Goal: Task Accomplishment & Management: Use online tool/utility

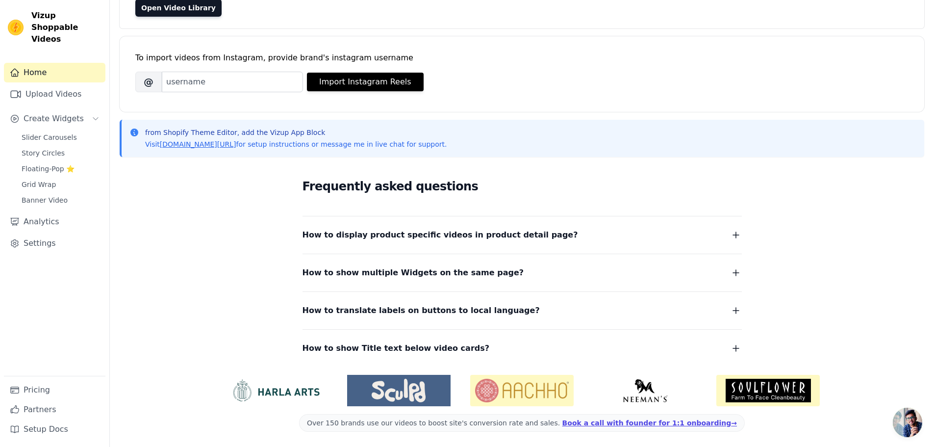
scroll to position [103, 0]
click at [45, 84] on link "Upload Videos" at bounding box center [55, 94] width 102 height 20
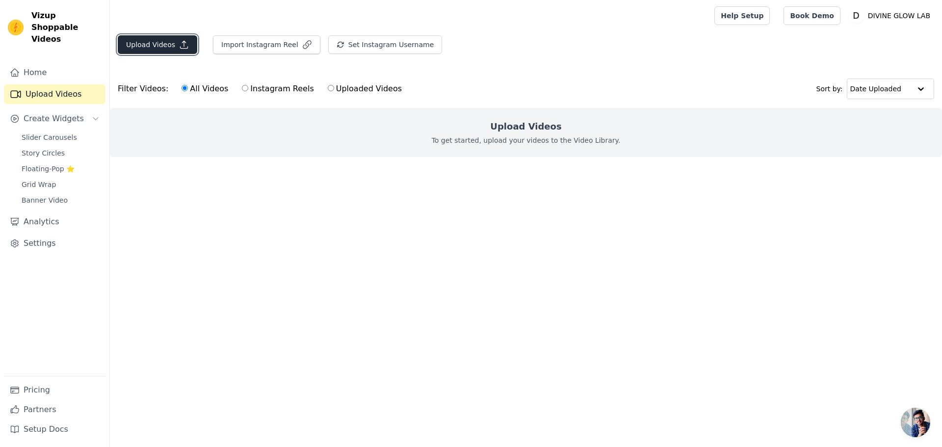
click at [140, 39] on button "Upload Videos" at bounding box center [157, 44] width 79 height 19
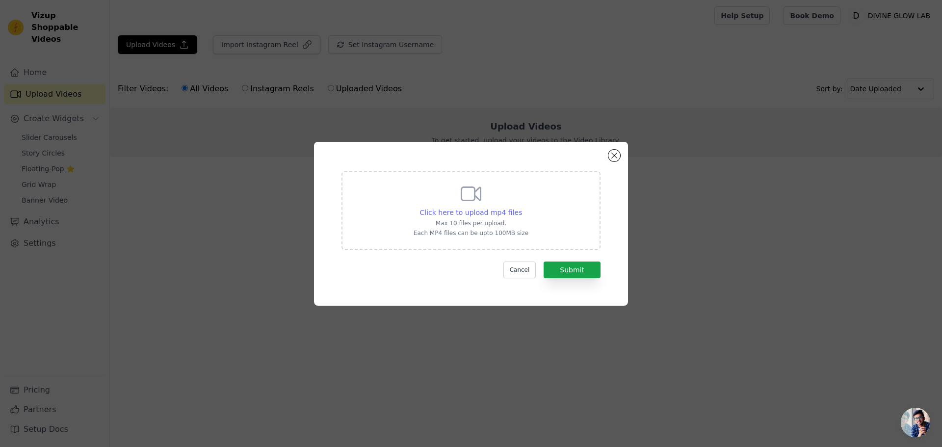
click at [499, 210] on span "Click here to upload mp4 files" at bounding box center [471, 212] width 102 height 8
click at [521, 207] on input "Click here to upload mp4 files Max 10 files per upload. Each MP4 files can be u…" at bounding box center [521, 207] width 0 height 0
type input "C:\fakepath\AQPdM3Yn8thfdHNtgFkyCZW4hQKm8p5RENXEJIVyCnw19NvLEEUYHBmfZDcrdYgVYEE…"
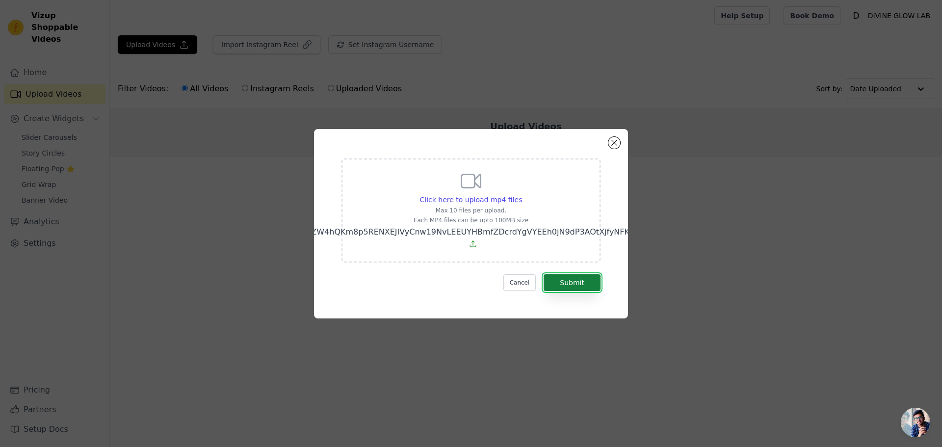
click at [582, 281] on button "Submit" at bounding box center [571, 282] width 57 height 17
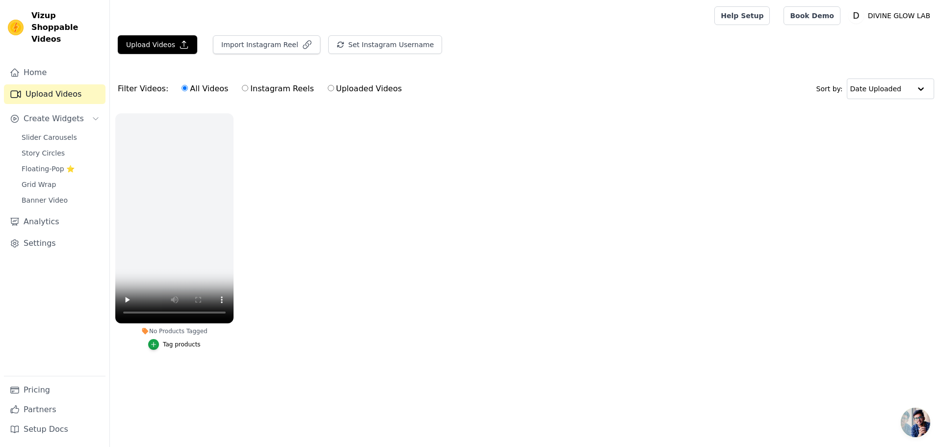
click at [306, 264] on ul "No Products Tagged Tag products" at bounding box center [526, 241] width 832 height 267
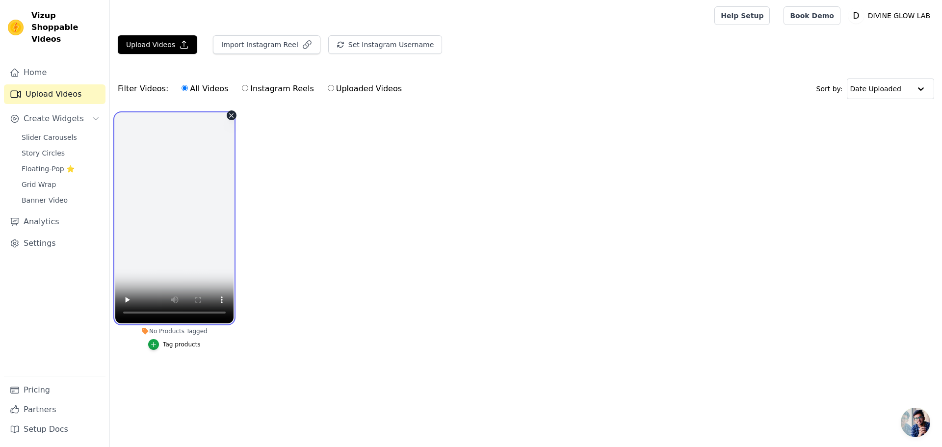
click at [192, 213] on video at bounding box center [174, 218] width 118 height 210
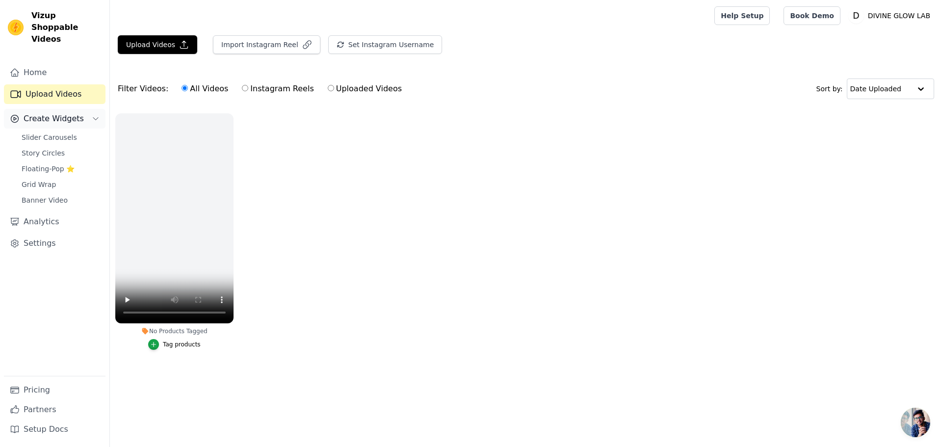
click at [51, 113] on span "Create Widgets" at bounding box center [54, 119] width 60 height 12
click at [51, 86] on link "Upload Videos" at bounding box center [55, 94] width 102 height 20
click at [375, 92] on label "Uploaded Videos" at bounding box center [364, 88] width 75 height 13
click at [334, 91] on input "Uploaded Videos" at bounding box center [331, 88] width 6 height 6
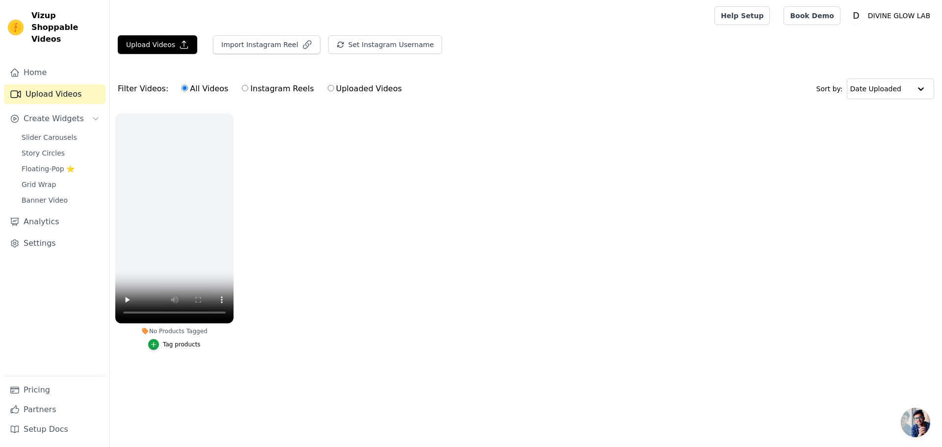
radio input "true"
click at [52, 33] on div "Vizup Shoppable Videos Home Upload Videos Create Widgets Slider Carousels Story…" at bounding box center [55, 223] width 110 height 447
click at [55, 233] on link "Settings" at bounding box center [55, 243] width 102 height 20
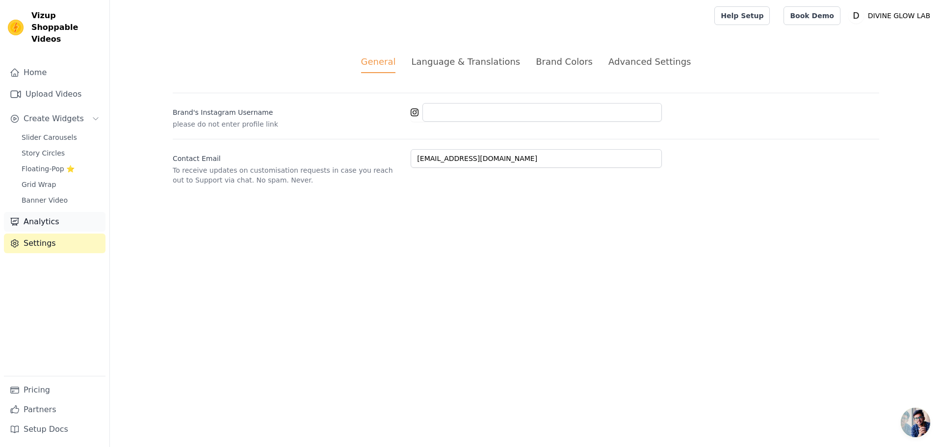
click at [37, 213] on link "Analytics" at bounding box center [55, 222] width 102 height 20
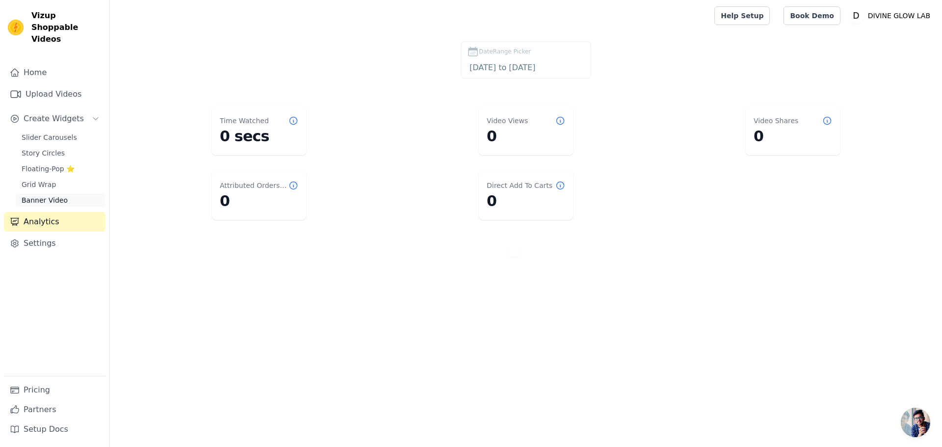
click at [59, 195] on span "Banner Video" at bounding box center [45, 200] width 46 height 10
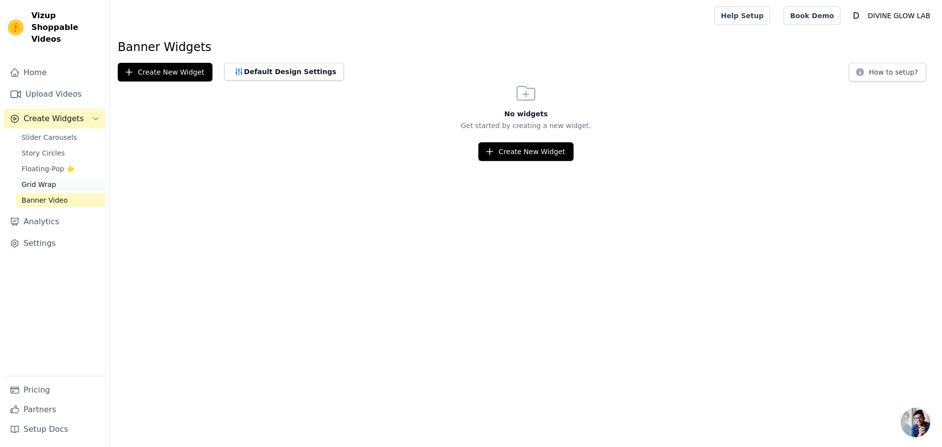
click at [55, 178] on link "Grid Wrap" at bounding box center [61, 185] width 90 height 14
click at [51, 164] on span "Floating-Pop ⭐" at bounding box center [48, 169] width 53 height 10
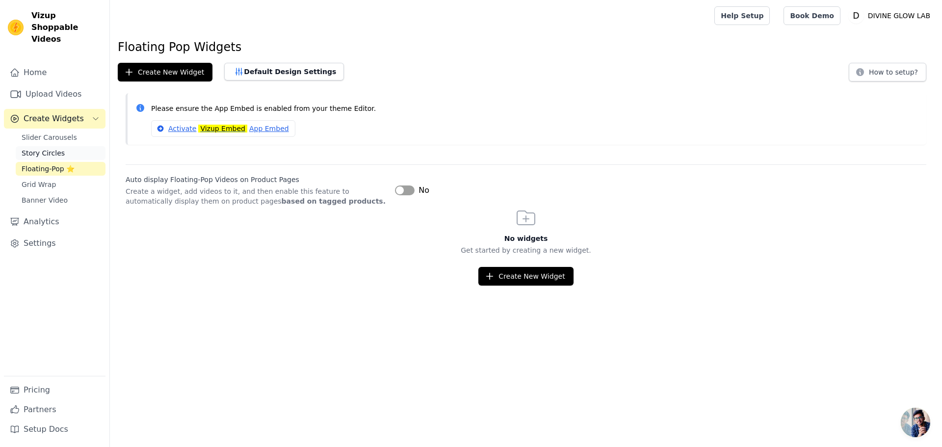
click at [48, 148] on span "Story Circles" at bounding box center [43, 153] width 43 height 10
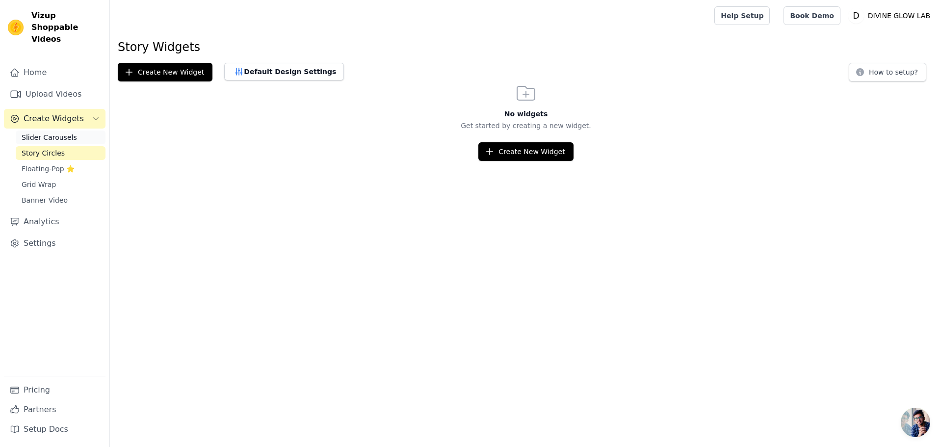
click at [48, 132] on span "Slider Carousels" at bounding box center [49, 137] width 55 height 10
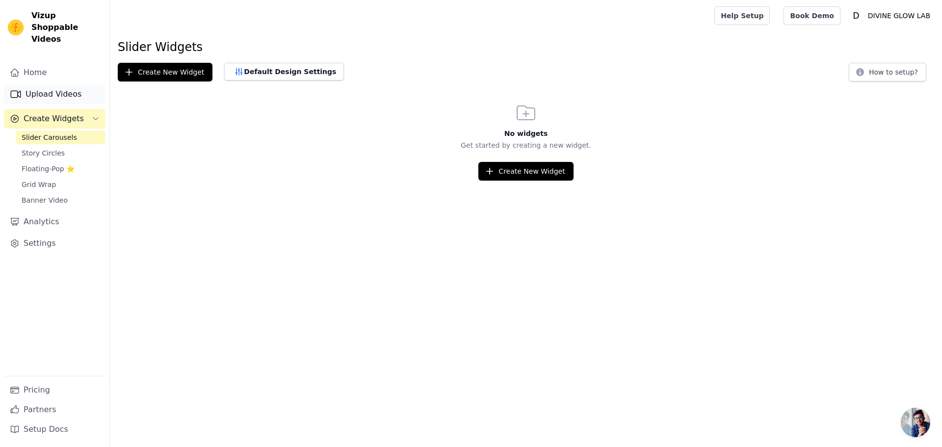
click at [54, 84] on link "Upload Videos" at bounding box center [55, 94] width 102 height 20
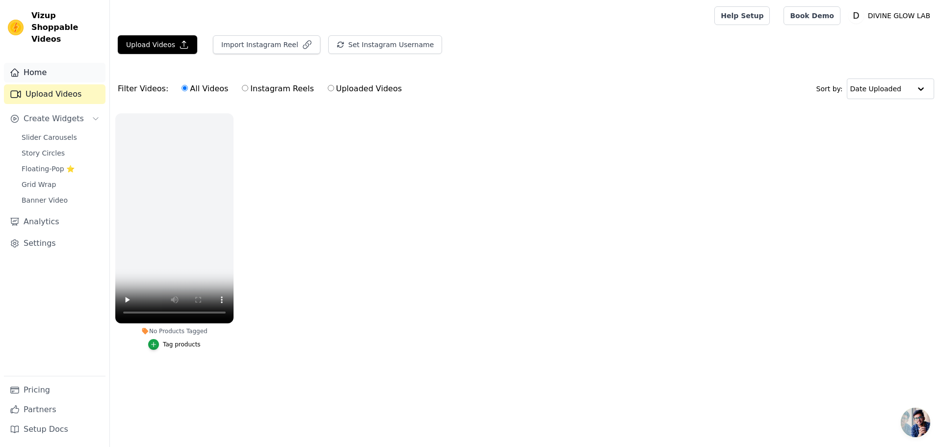
click at [50, 63] on link "Home" at bounding box center [55, 73] width 102 height 20
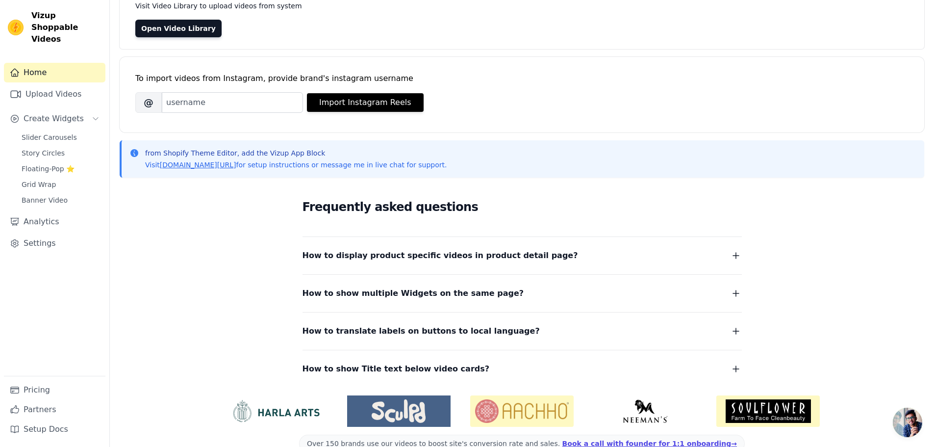
scroll to position [103, 0]
